Goal: Task Accomplishment & Management: Manage account settings

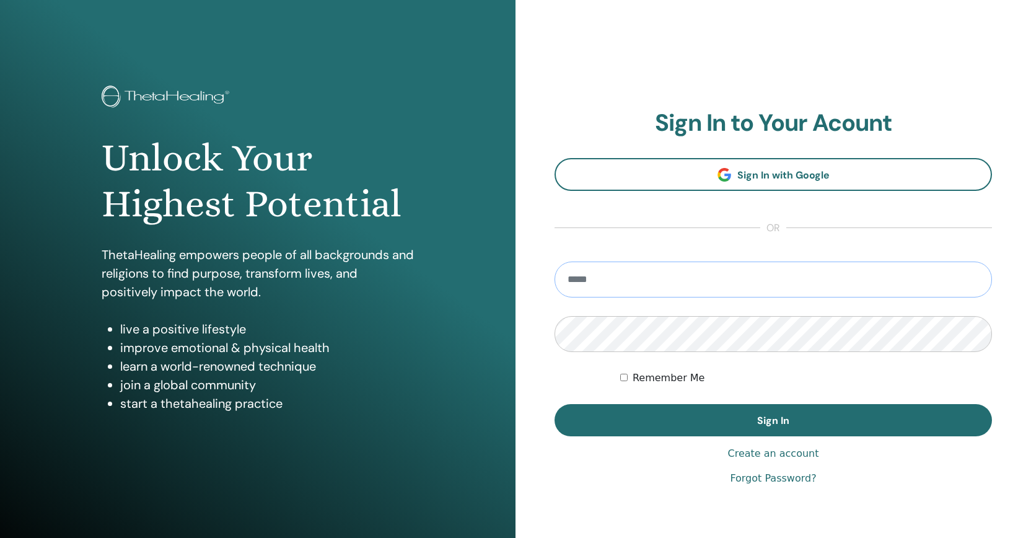
type input "**********"
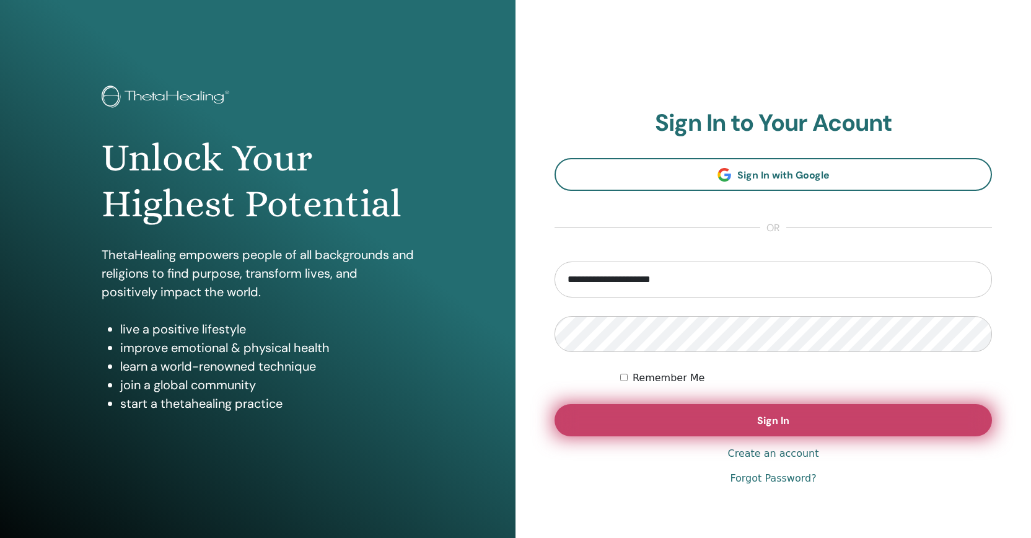
click at [743, 415] on button "Sign In" at bounding box center [774, 420] width 438 height 32
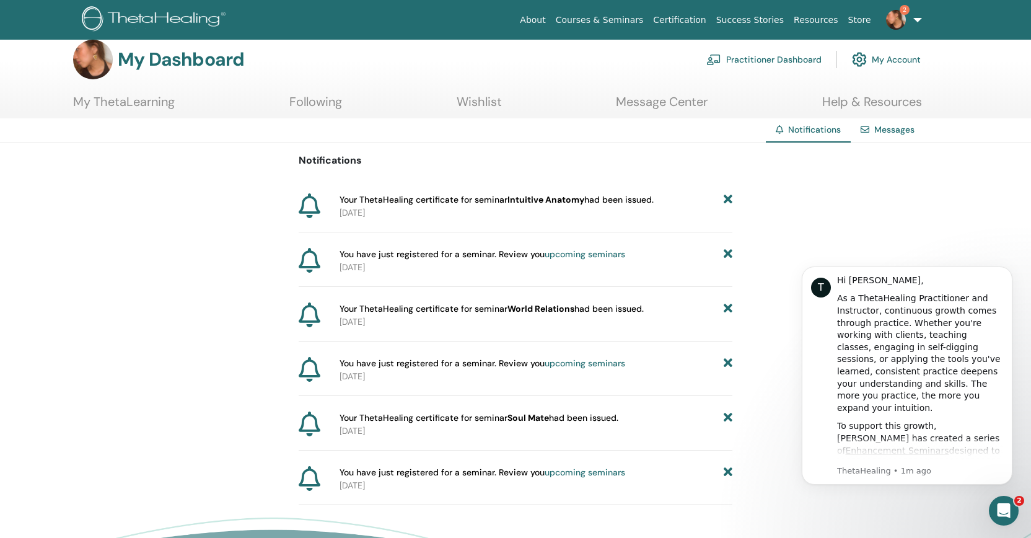
click at [100, 63] on img at bounding box center [93, 60] width 40 height 40
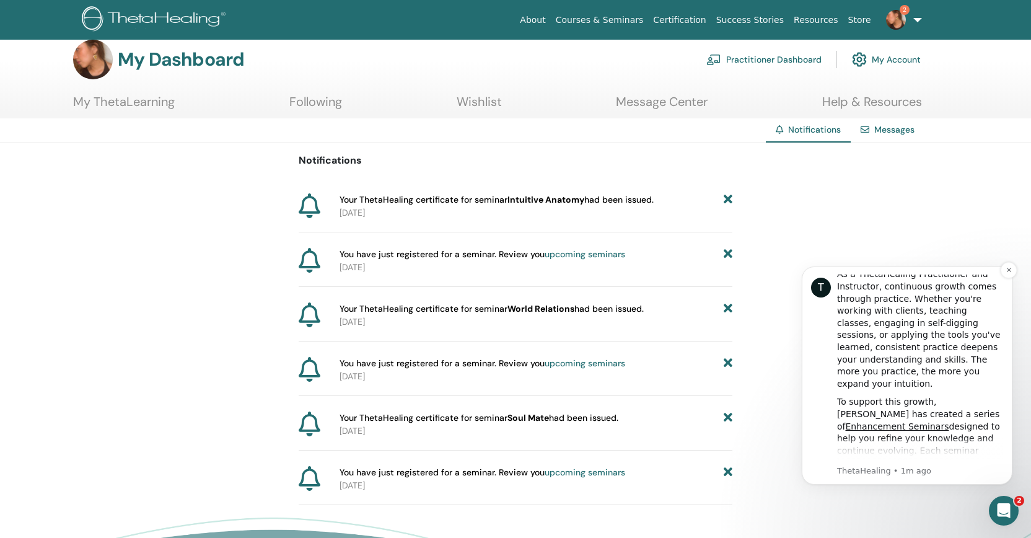
scroll to position [31, 0]
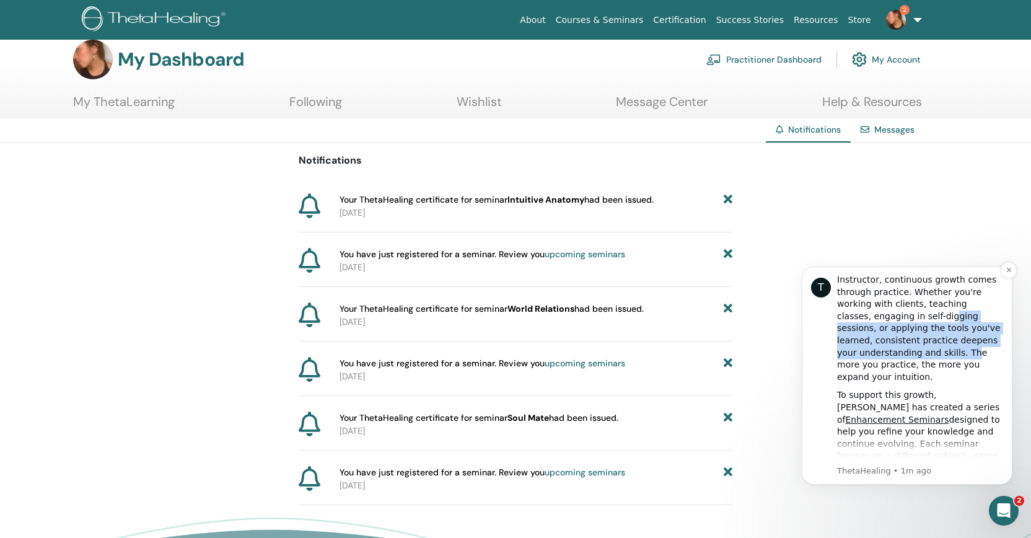
drag, startPoint x: 915, startPoint y: 311, endPoint x: 950, endPoint y: 345, distance: 48.2
click at [950, 345] on div "As a ThetaHealing Practitioner and Instructor, continuous growth comes through …" at bounding box center [920, 322] width 166 height 121
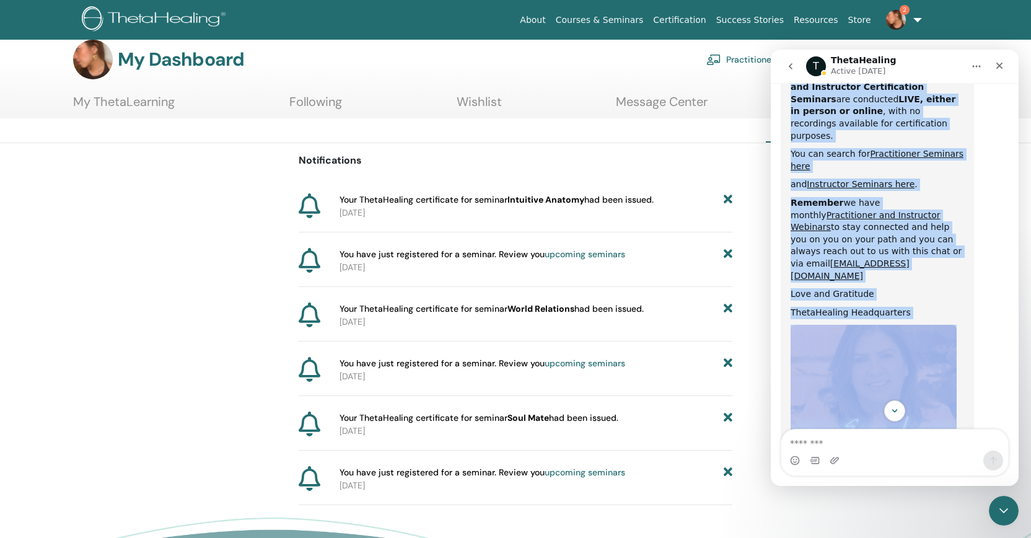
scroll to position [661, 0]
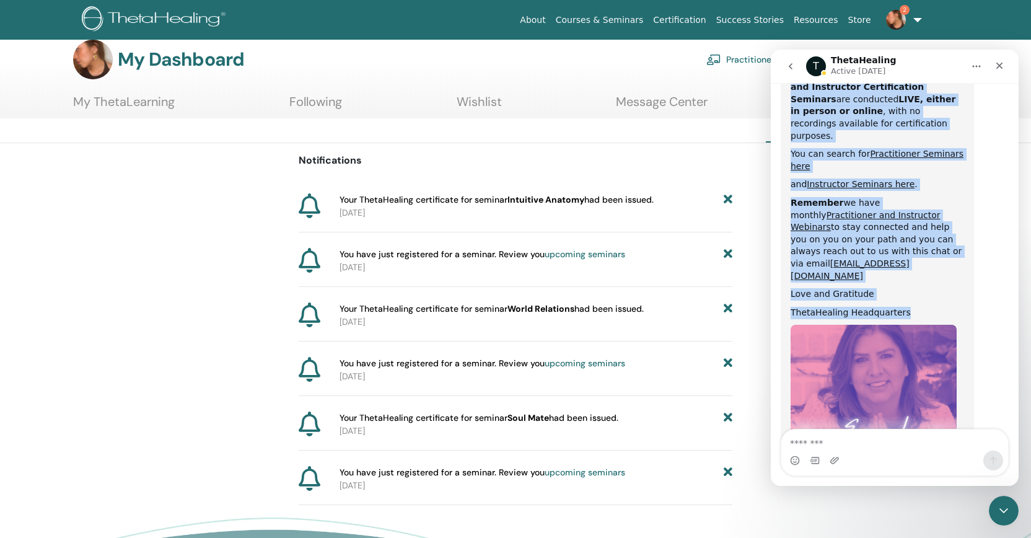
drag, startPoint x: 792, startPoint y: 105, endPoint x: 915, endPoint y: 209, distance: 161.0
click at [915, 209] on div "Hi [PERSON_NAME], As a ThetaHealing Practitioner and Instructor, continuous gro…" at bounding box center [878, 64] width 174 height 854
copy div "Lo Ipsumd-Sit, Am c AdipiScingel Seddoeiusmod tem Incididunt, utlaboreet dolore…"
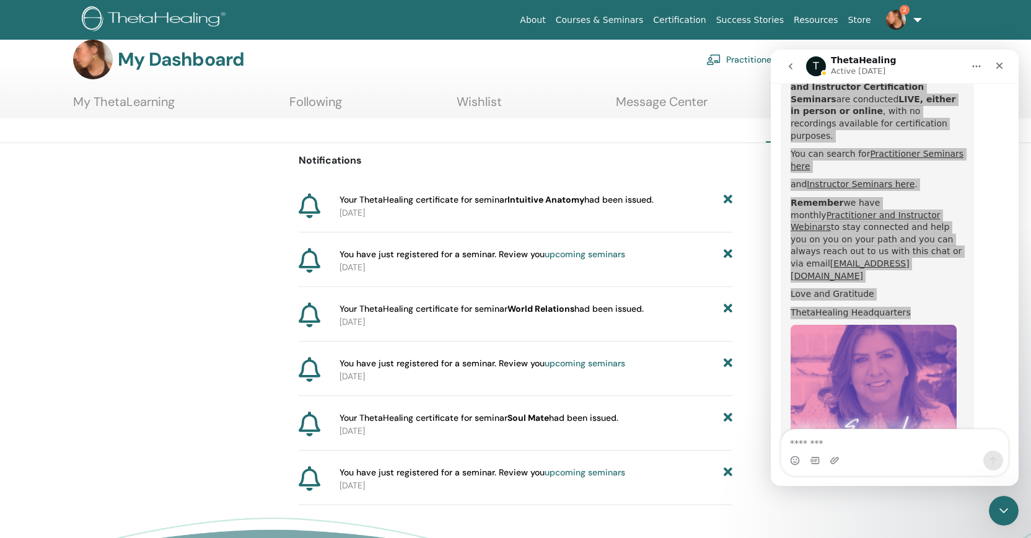
click at [728, 182] on div "Notifications Your ThetaHealing certificate for seminar Intuitive Anatomy had b…" at bounding box center [516, 324] width 434 height 362
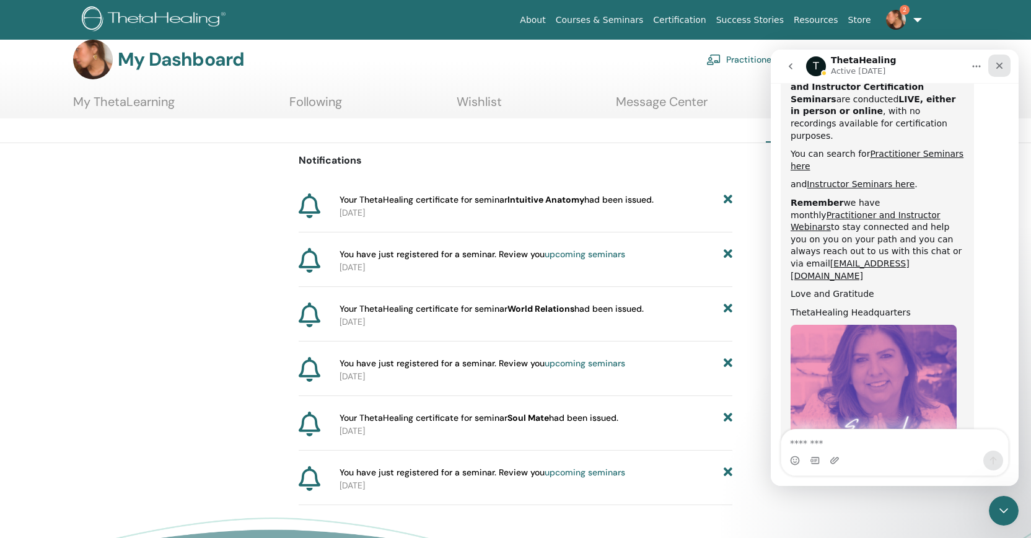
click at [1000, 69] on icon "Close" at bounding box center [1000, 66] width 10 height 10
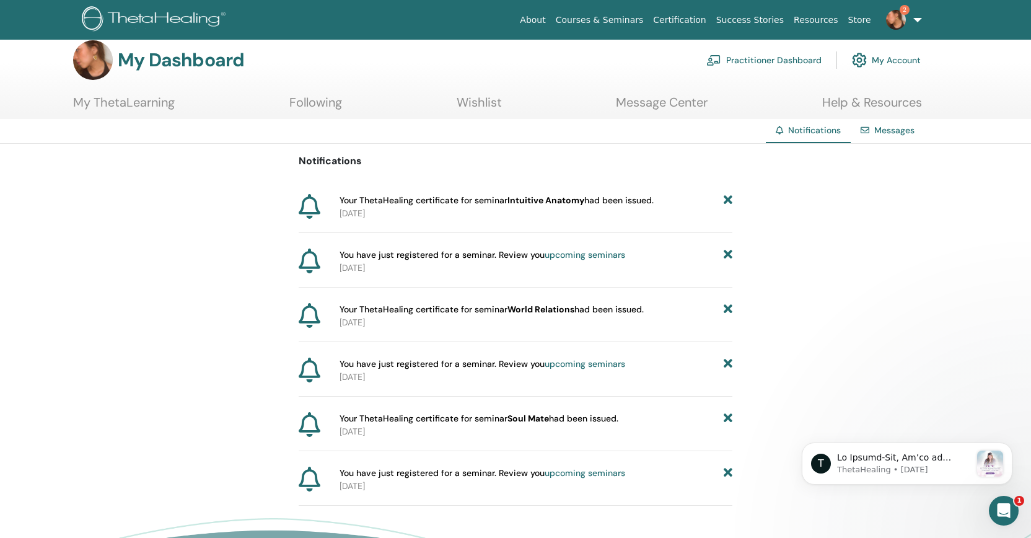
scroll to position [0, 0]
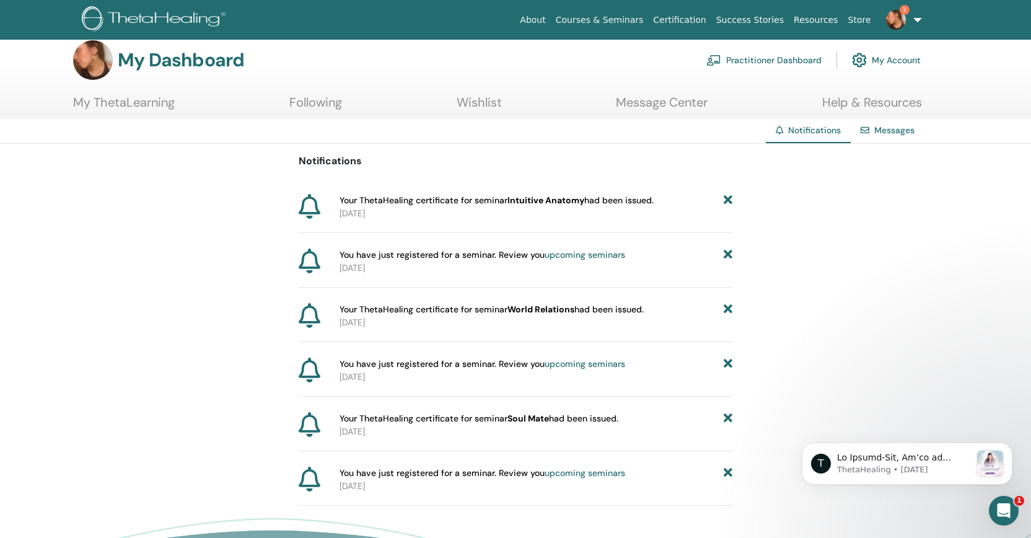
click at [149, 118] on link "My ThetaLearning" at bounding box center [124, 107] width 102 height 24
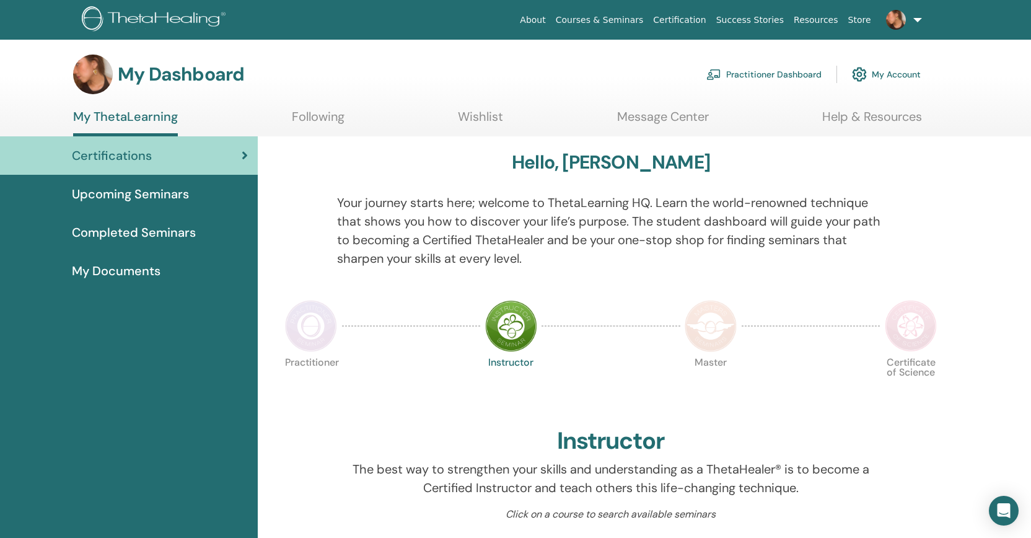
click at [701, 21] on link "Certification" at bounding box center [679, 20] width 63 height 23
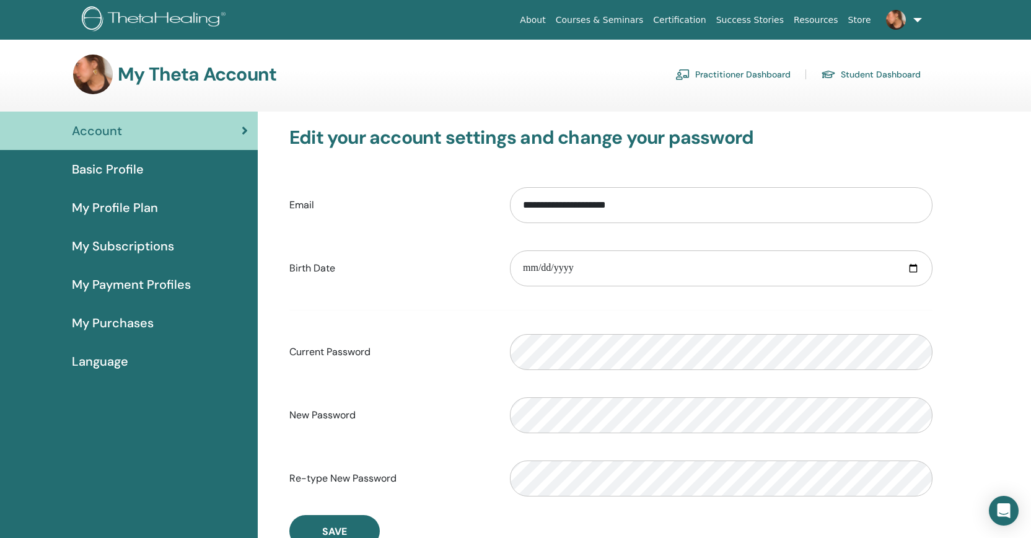
click at [119, 172] on span "Basic Profile" at bounding box center [108, 169] width 72 height 19
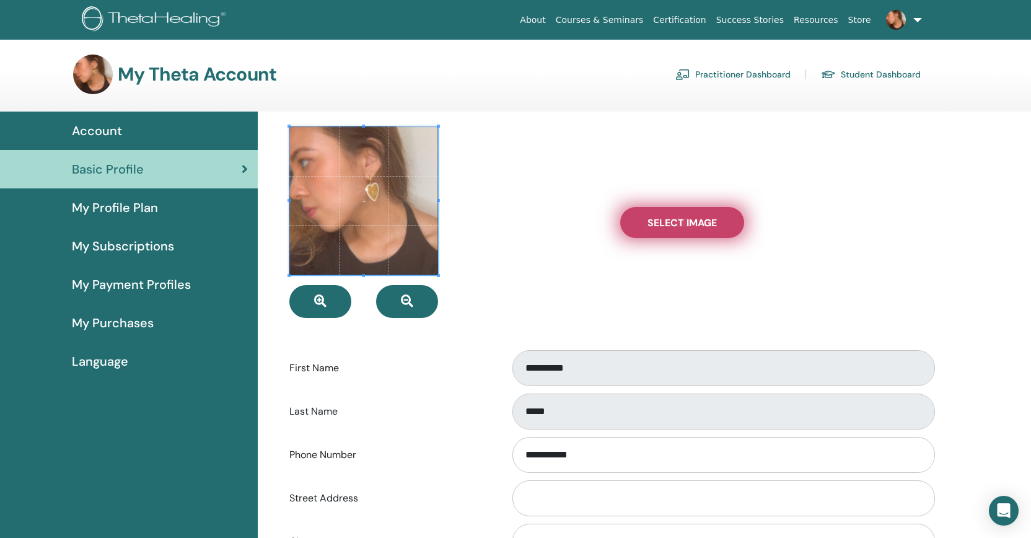
click at [653, 224] on span "Select Image" at bounding box center [682, 222] width 69 height 13
click at [674, 224] on input "Select Image" at bounding box center [682, 222] width 16 height 9
type input "**********"
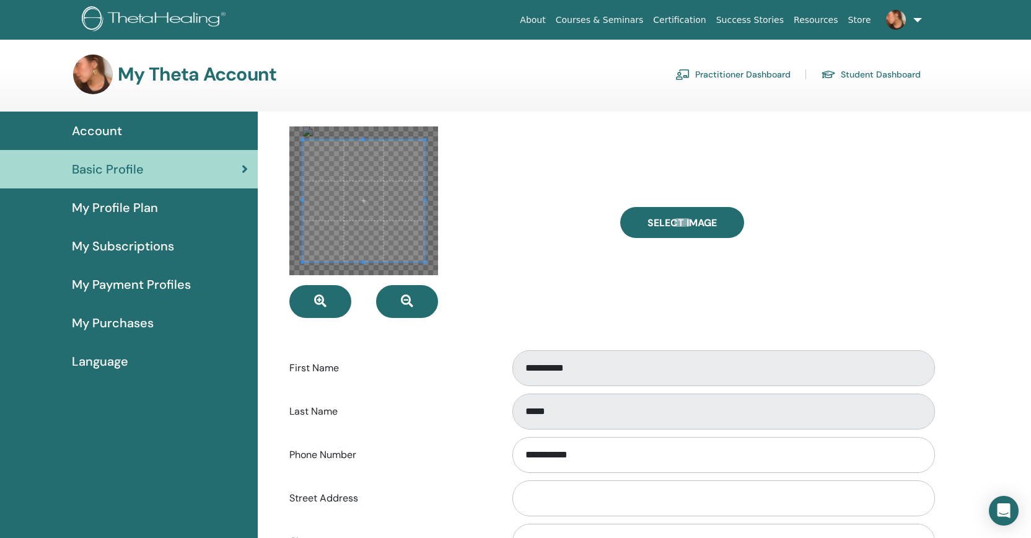
click at [394, 220] on span at bounding box center [364, 201] width 122 height 122
click at [395, 210] on span at bounding box center [364, 191] width 122 height 122
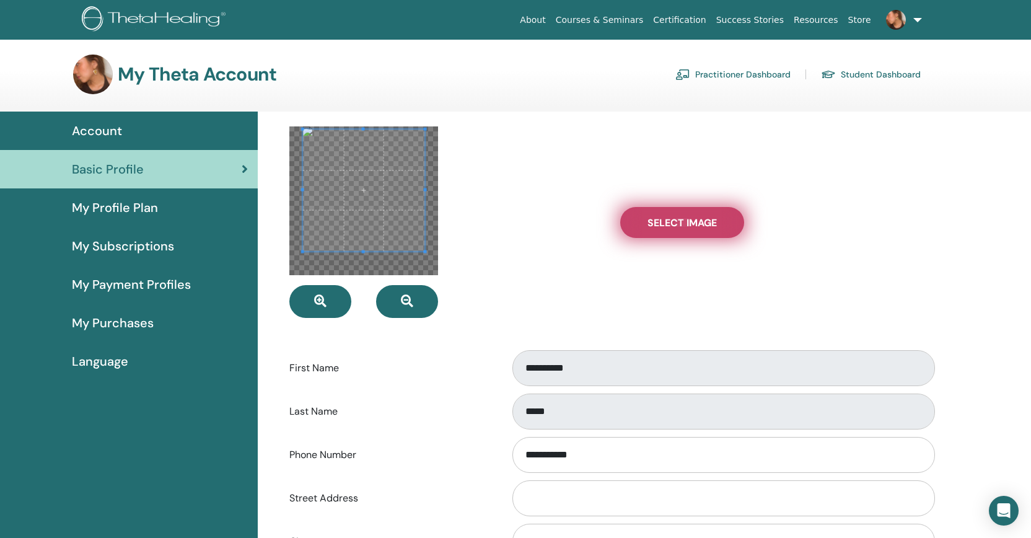
click at [707, 227] on span "Select Image" at bounding box center [682, 222] width 69 height 13
click at [691, 227] on input "Select Image" at bounding box center [682, 222] width 16 height 9
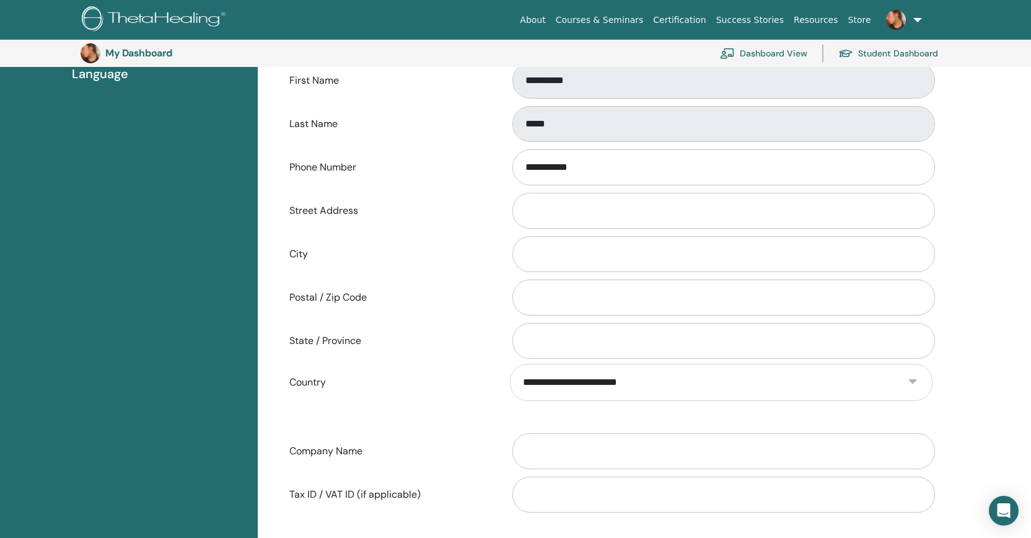
scroll to position [324, 0]
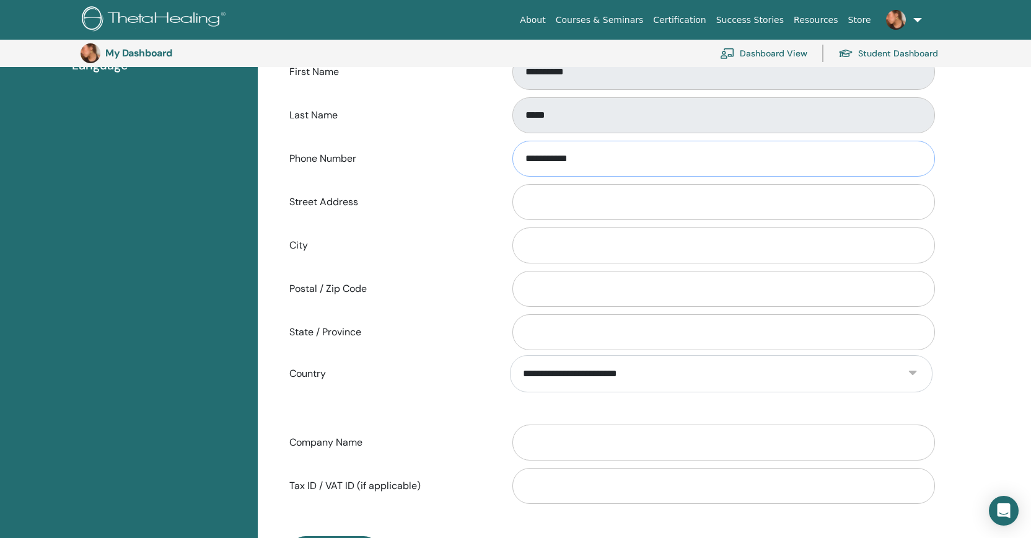
drag, startPoint x: 608, startPoint y: 160, endPoint x: 488, endPoint y: 160, distance: 120.3
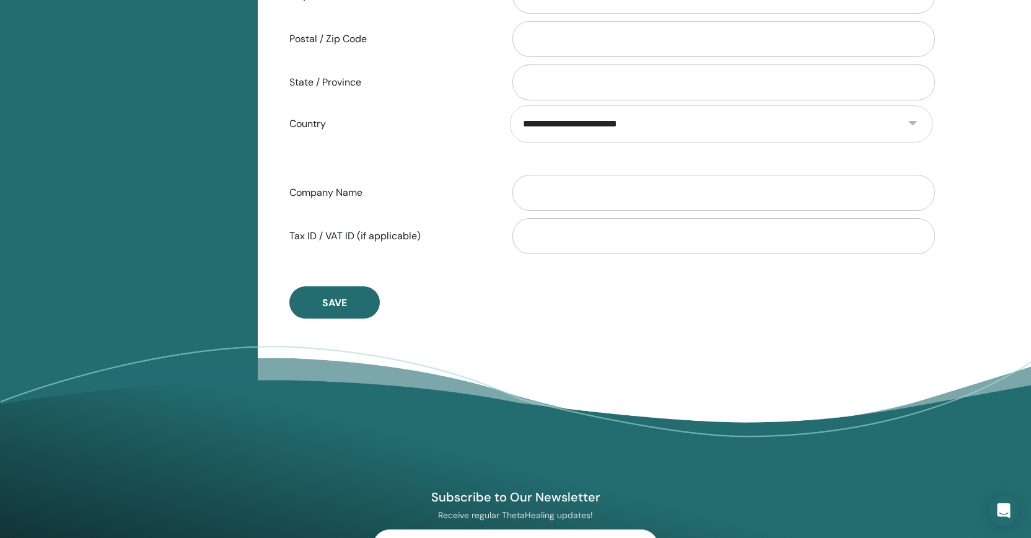
scroll to position [629, 0]
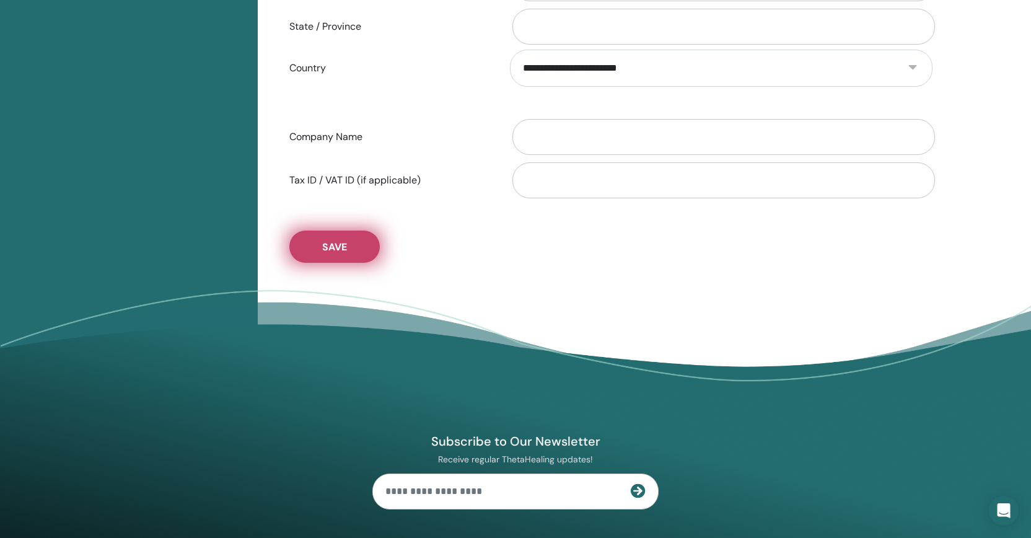
click at [362, 254] on button "Save" at bounding box center [334, 247] width 90 height 32
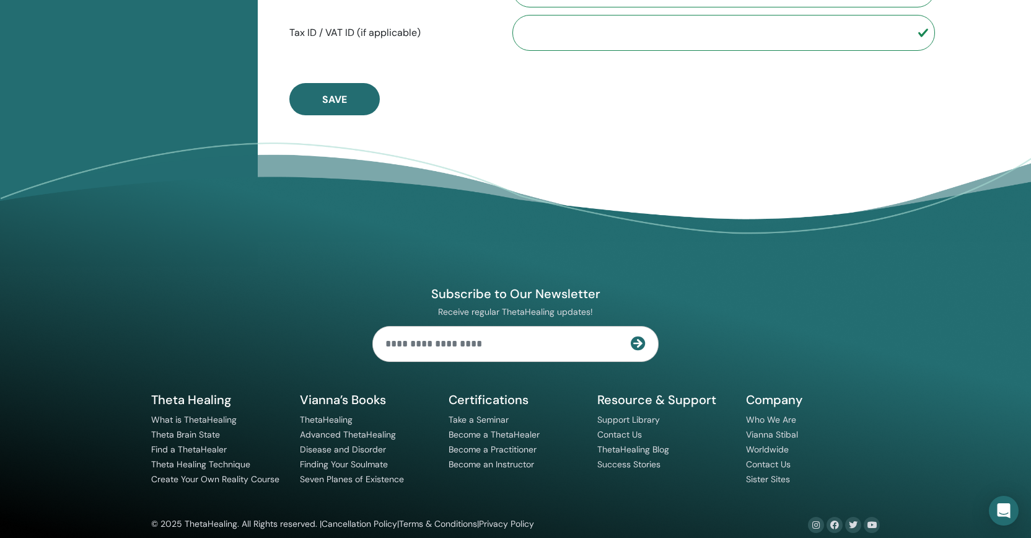
scroll to position [774, 0]
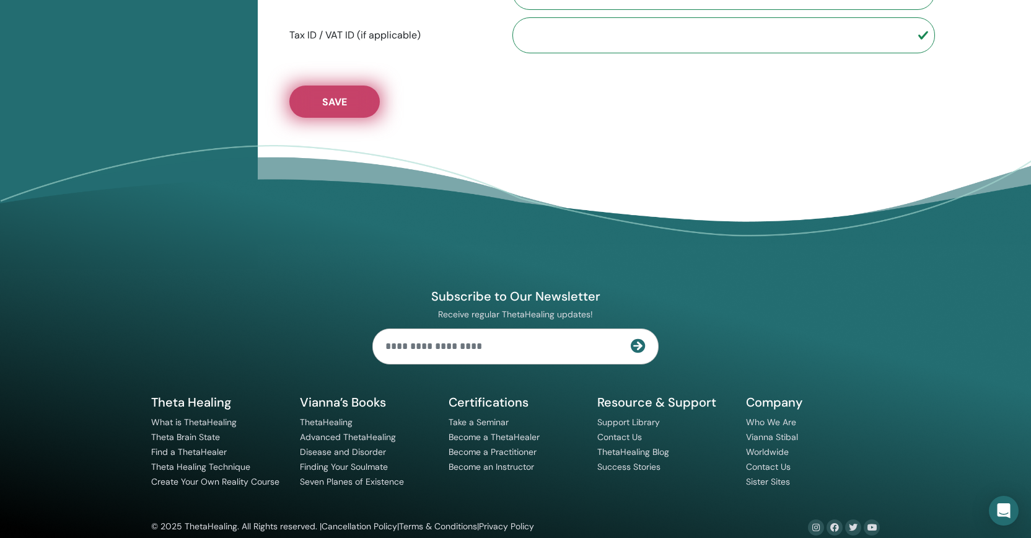
click at [353, 112] on button "Save" at bounding box center [334, 102] width 90 height 32
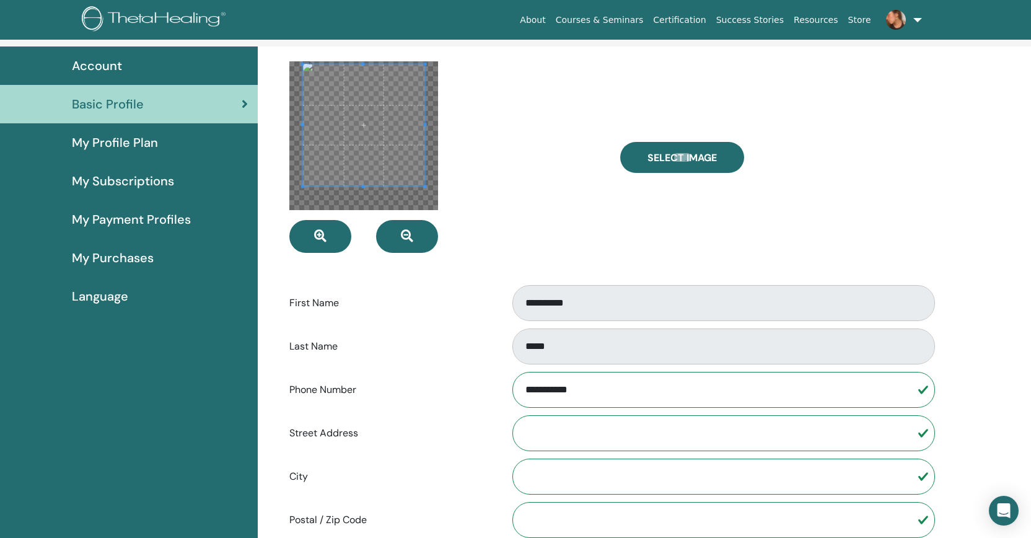
scroll to position [66, 0]
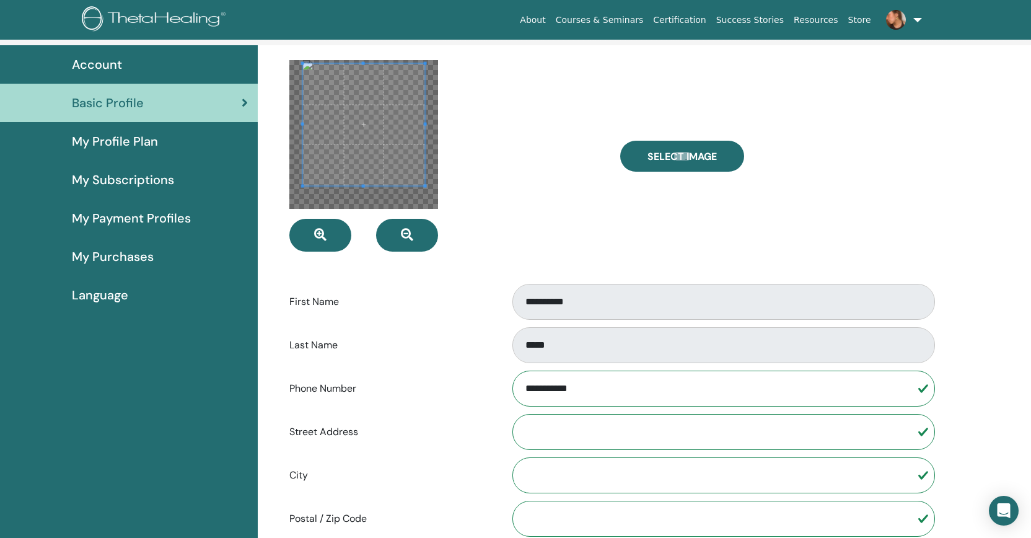
click at [412, 135] on span at bounding box center [364, 125] width 122 height 122
click at [460, 138] on div at bounding box center [445, 156] width 331 height 192
click at [508, 140] on div at bounding box center [445, 156] width 331 height 192
click at [388, 160] on span at bounding box center [365, 124] width 122 height 122
click at [536, 196] on div at bounding box center [445, 156] width 331 height 192
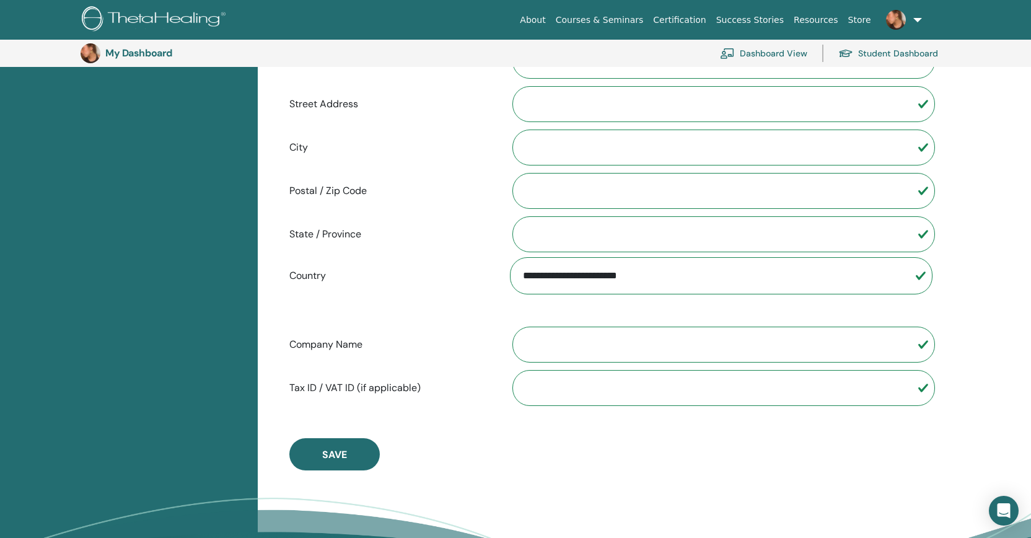
scroll to position [423, 0]
type input "*"
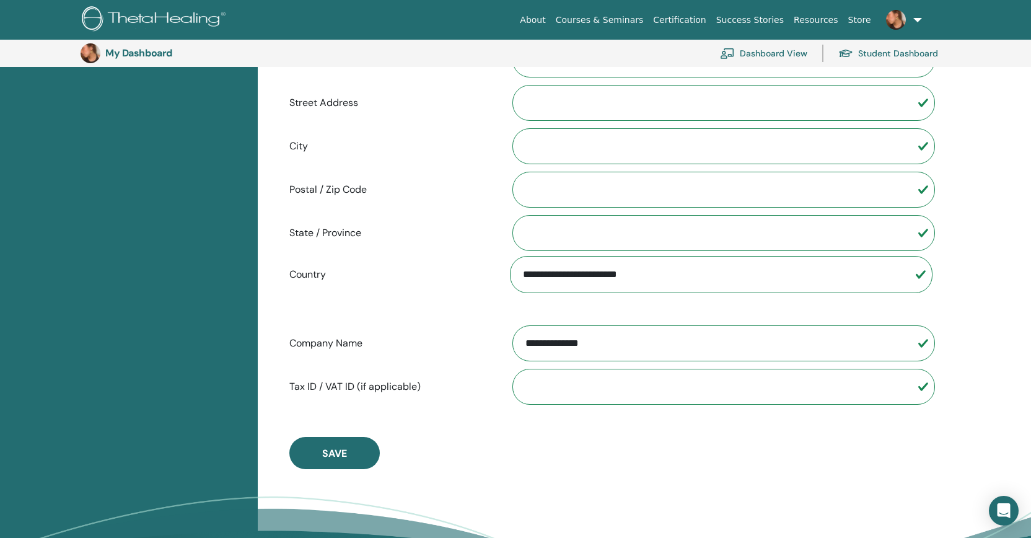
type input "**********"
click at [730, 437] on div "**********" at bounding box center [611, 100] width 662 height 738
click at [361, 455] on button "Save" at bounding box center [334, 453] width 90 height 32
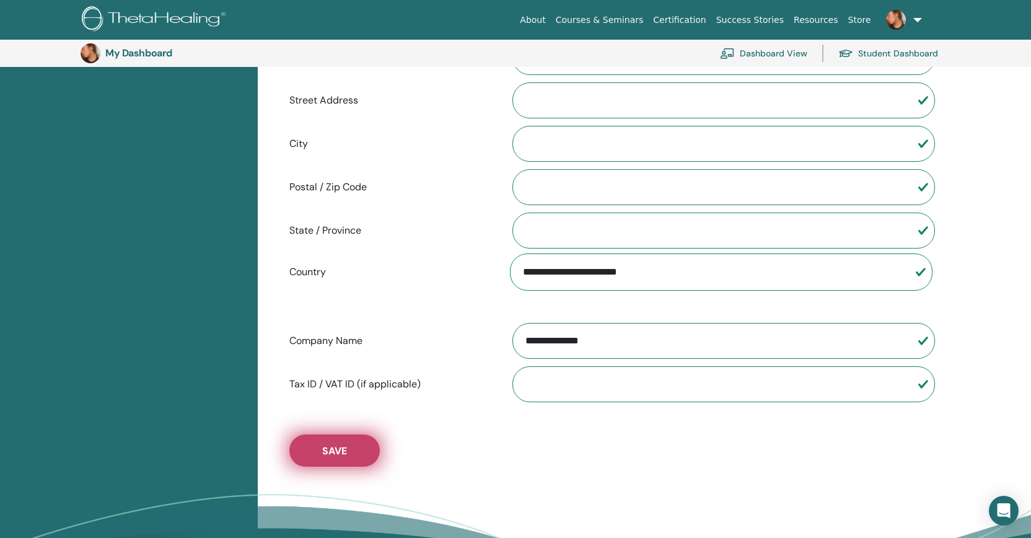
click at [340, 455] on span "Save" at bounding box center [334, 450] width 25 height 13
click at [348, 450] on button "Save" at bounding box center [334, 451] width 90 height 32
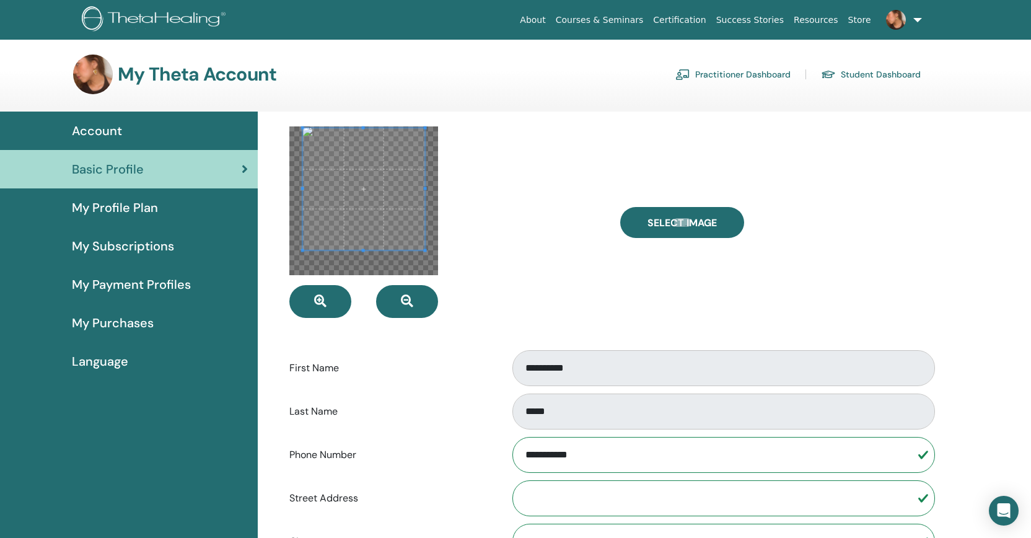
scroll to position [0, 0]
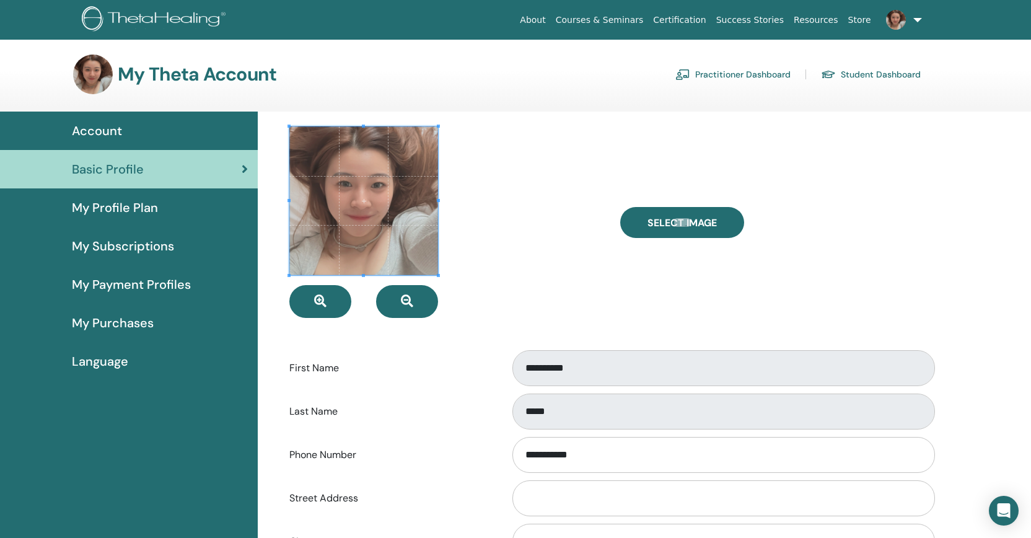
click at [118, 203] on span "My Profile Plan" at bounding box center [115, 207] width 86 height 19
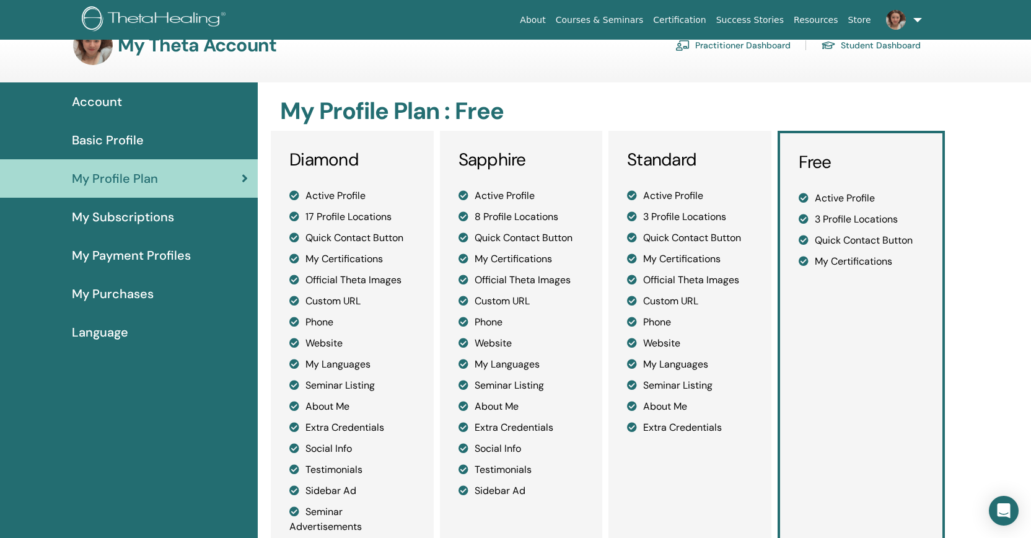
scroll to position [31, 0]
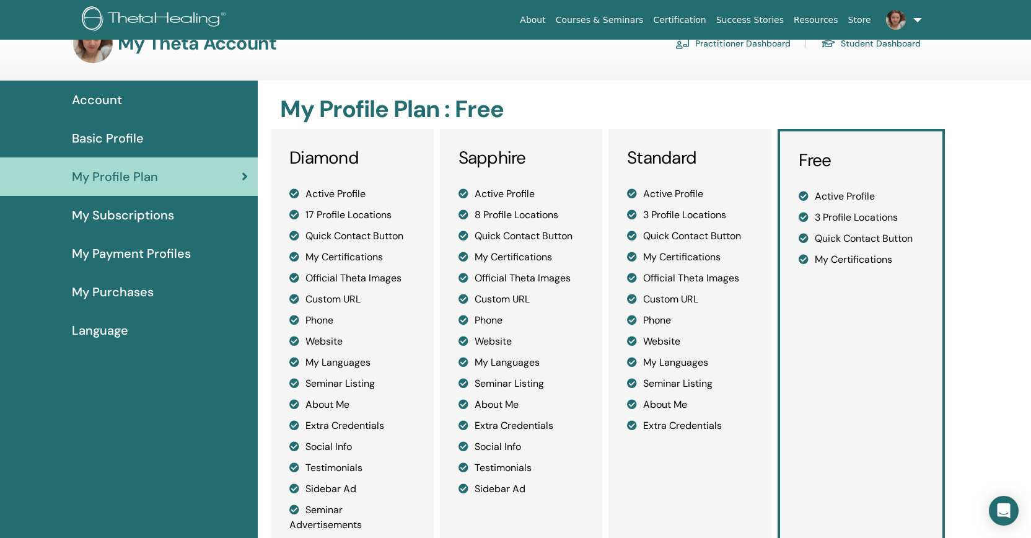
click at [150, 210] on span "My Subscriptions" at bounding box center [123, 215] width 102 height 19
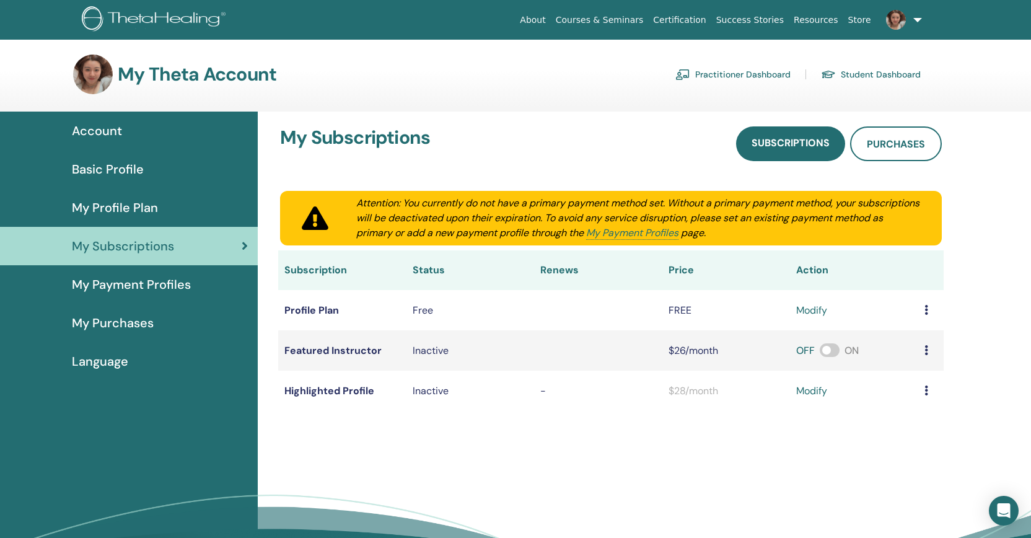
click at [614, 18] on link "Courses & Seminars" at bounding box center [600, 20] width 98 height 23
